Goal: Task Accomplishment & Management: Complete application form

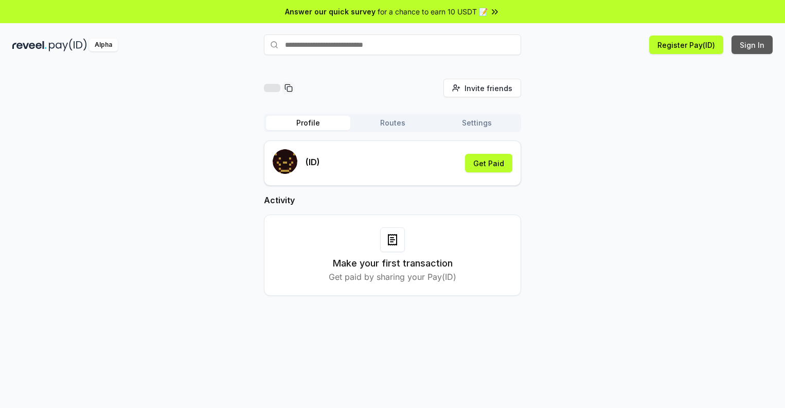
click at [752, 45] on button "Sign In" at bounding box center [751, 44] width 41 height 19
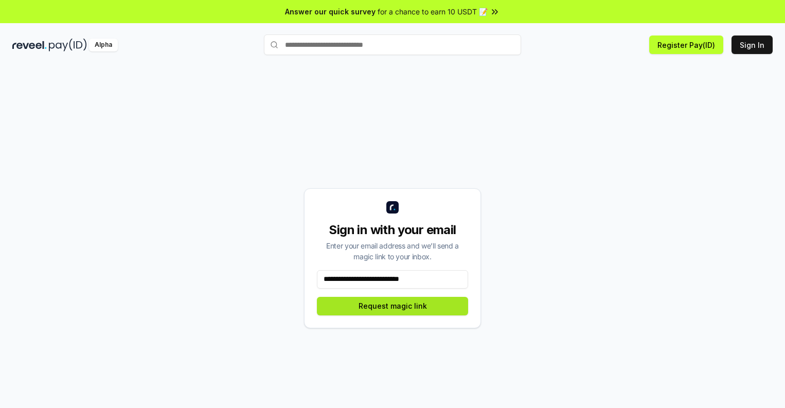
type input "**********"
click at [392, 306] on button "Request magic link" at bounding box center [392, 306] width 151 height 19
